Goal: Information Seeking & Learning: Understand process/instructions

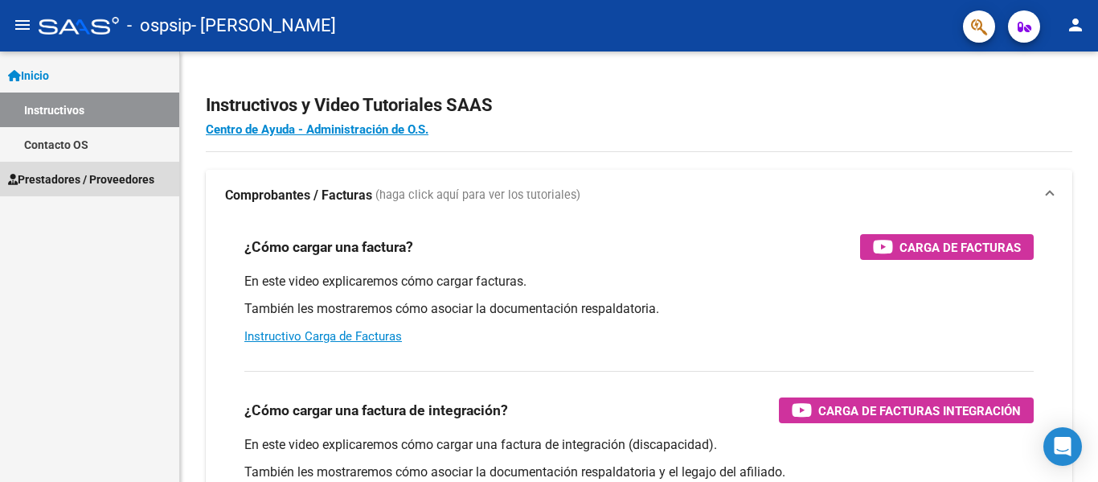
click at [116, 178] on span "Prestadores / Proveedores" at bounding box center [81, 179] width 146 height 18
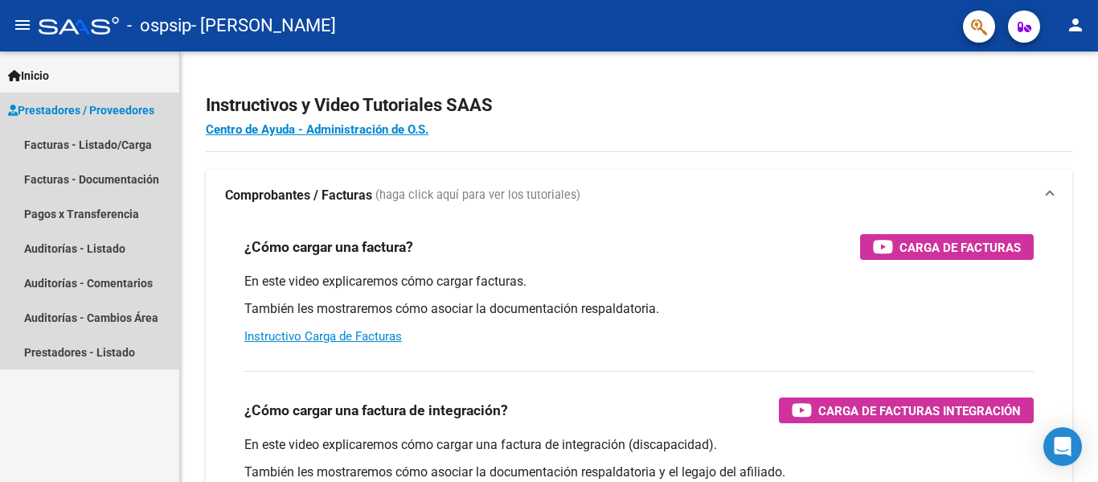
click at [127, 111] on span "Prestadores / Proveedores" at bounding box center [81, 110] width 146 height 18
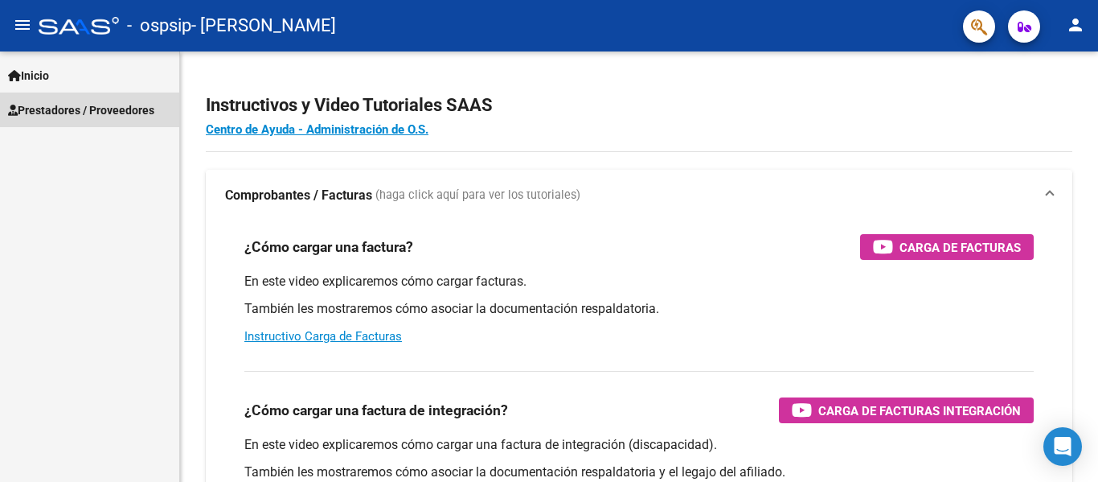
click at [127, 111] on span "Prestadores / Proveedores" at bounding box center [81, 110] width 146 height 18
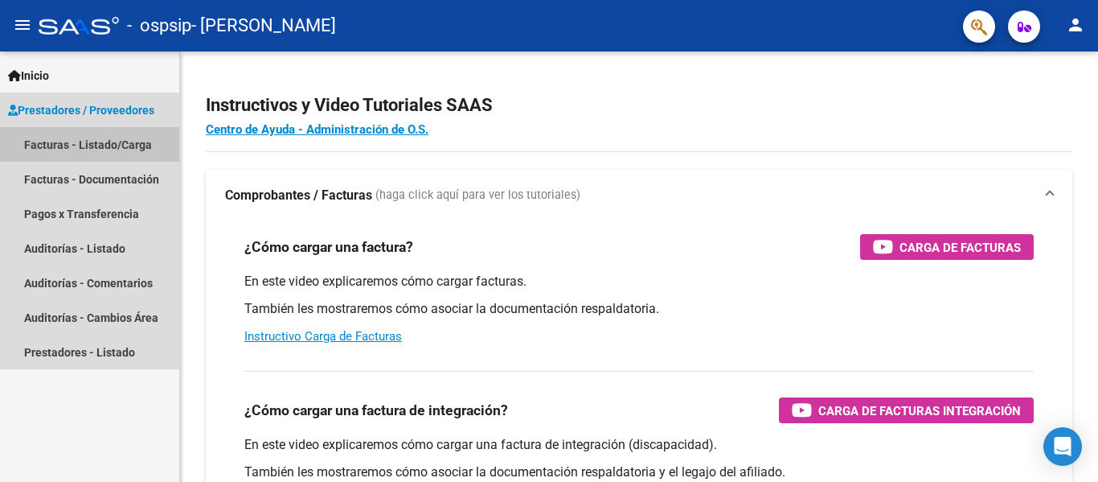
click at [127, 146] on link "Facturas - Listado/Carga" at bounding box center [89, 144] width 179 height 35
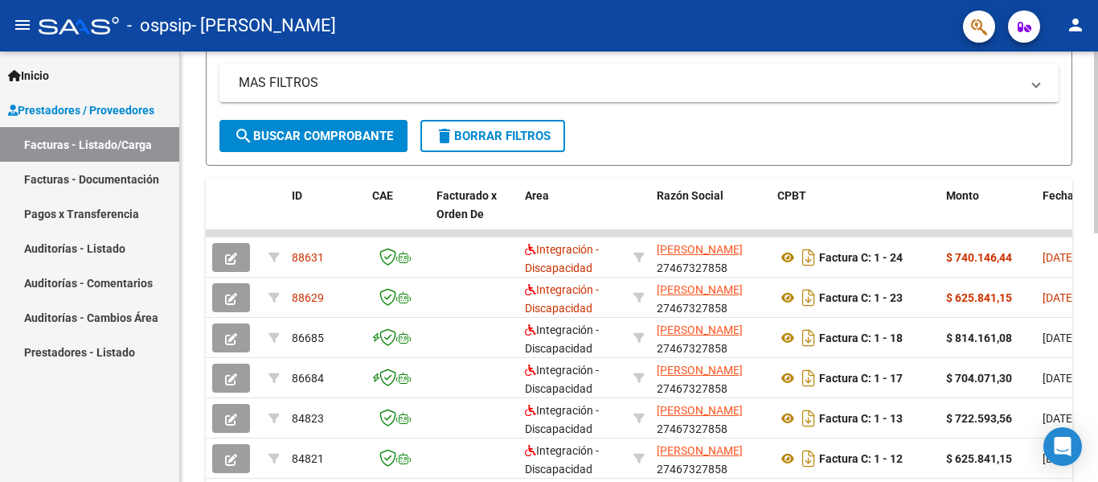
scroll to position [360, 0]
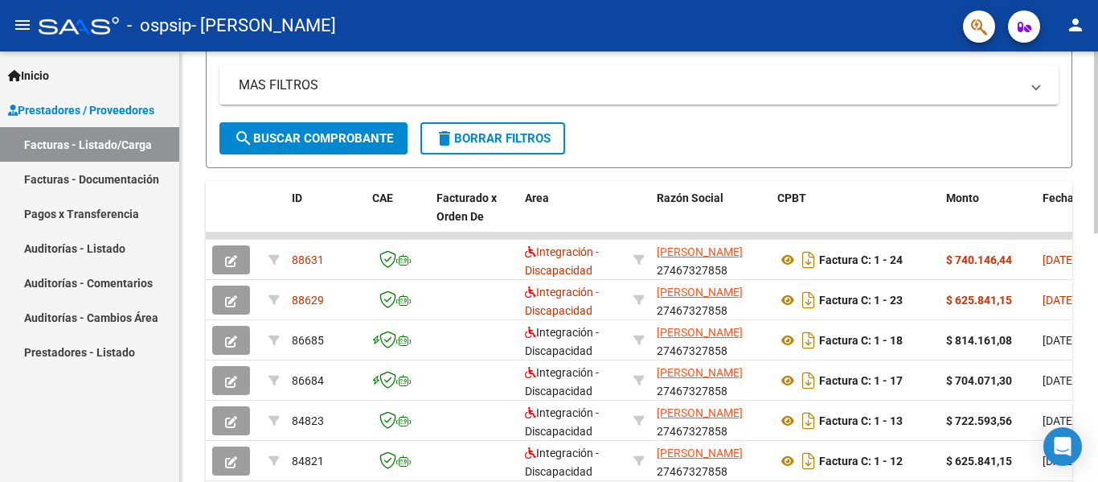
click at [1085, 317] on div at bounding box center [1096, 298] width 4 height 182
click at [1085, 470] on div "Video tutorial PRESTADORES -> Listado de CPBTs Emitidos por Prestadores / Prove…" at bounding box center [639, 194] width 918 height 1007
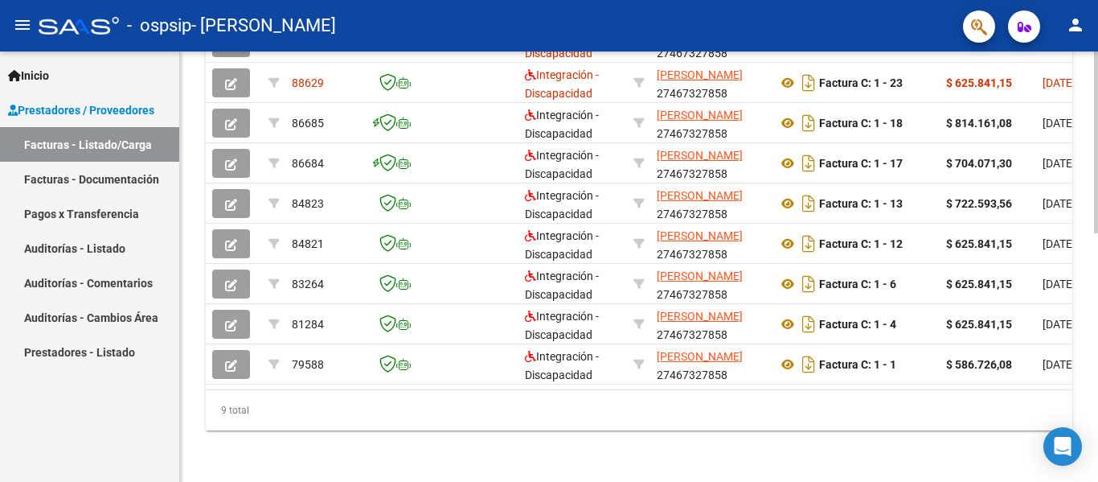
scroll to position [590, 0]
click at [1085, 481] on html "menu - ospsip - [PERSON_NAME] person Inicio Instructivos Contacto OS Prestadore…" at bounding box center [549, 241] width 1098 height 482
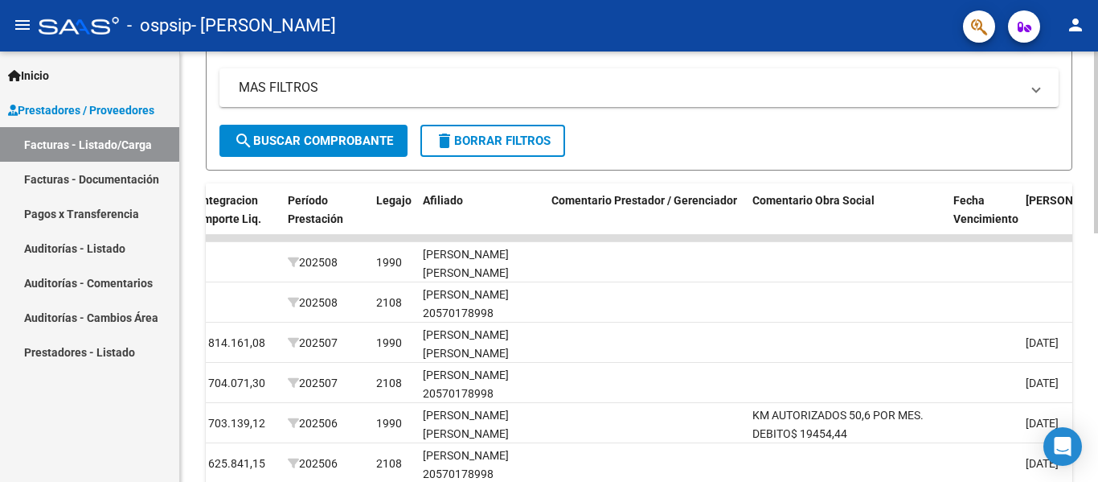
scroll to position [354, 0]
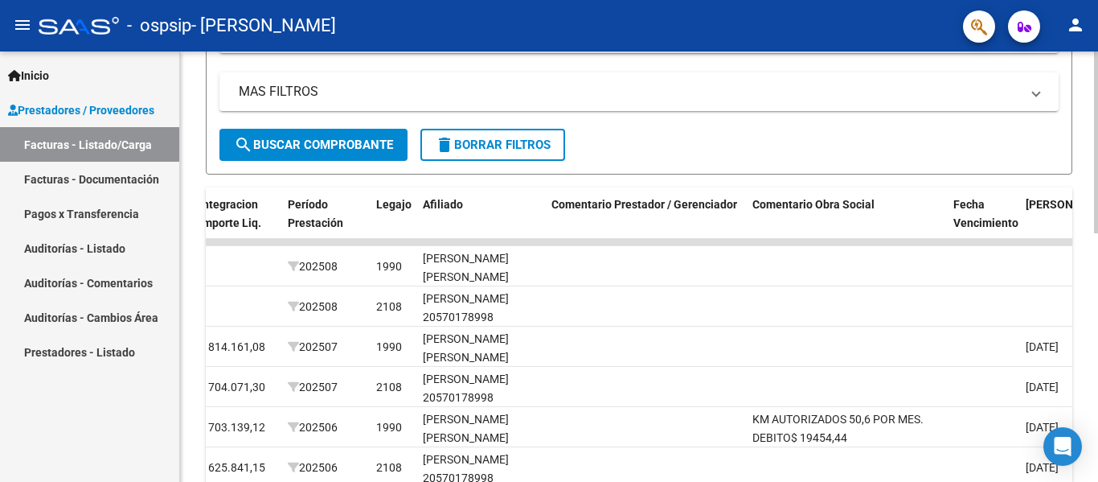
click at [1085, 226] on div "Video tutorial PRESTADORES -> Listado de CPBTs Emitidos por Prestadores / Prove…" at bounding box center [641, 201] width 922 height 1007
